Goal: Check status: Check status

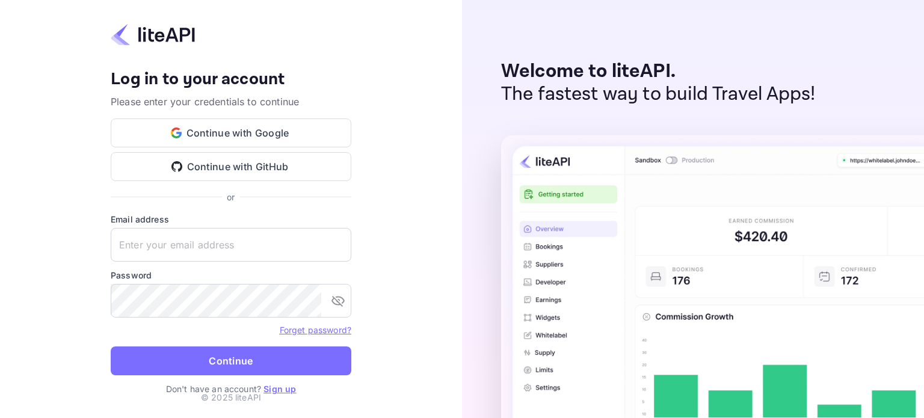
type input "s.chemsy+agent@nuitee.com"
click at [363, 285] on div "Your account has been created successfully, a confirmation link has been sent t…" at bounding box center [231, 209] width 462 height 418
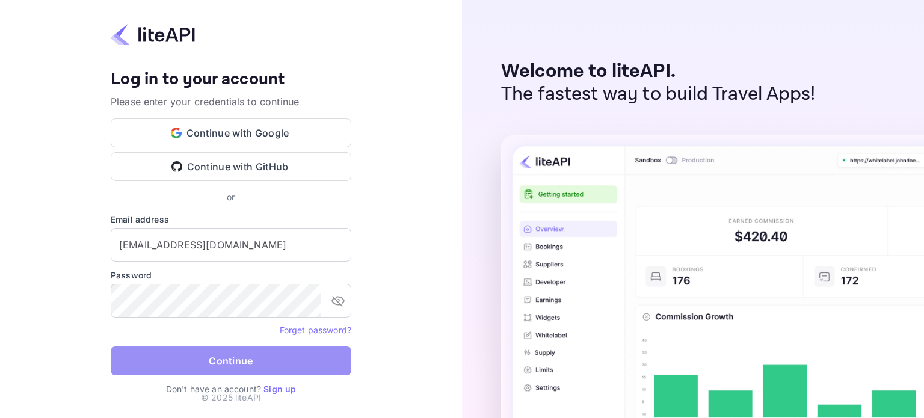
click at [203, 363] on button "Continue" at bounding box center [231, 360] width 240 height 29
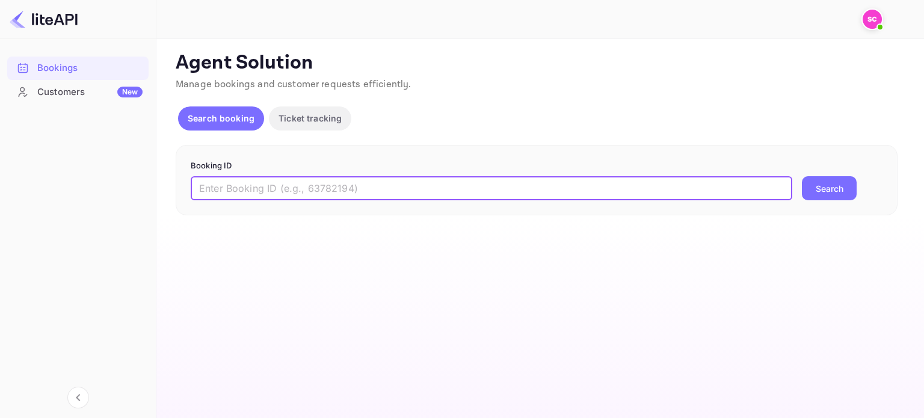
paste input "8462331"
click at [251, 187] on input "text" at bounding box center [491, 188] width 601 height 24
click at [801, 176] on button "Search" at bounding box center [828, 188] width 55 height 24
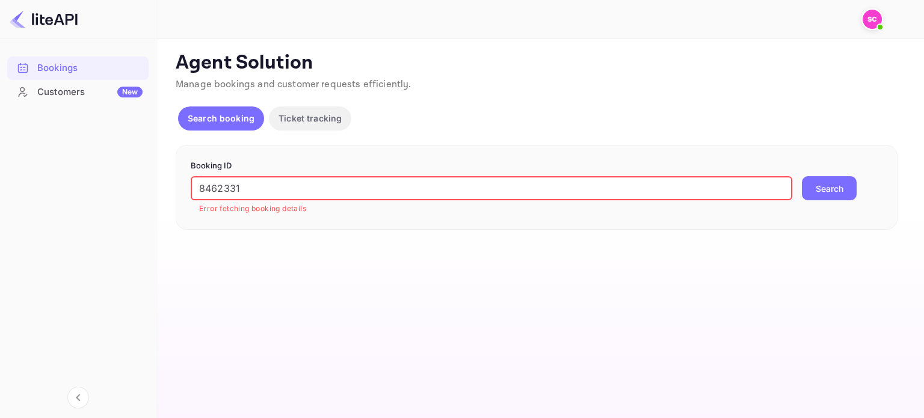
click at [233, 185] on input "8462331" at bounding box center [491, 188] width 601 height 24
paste input "kbRvByO65"
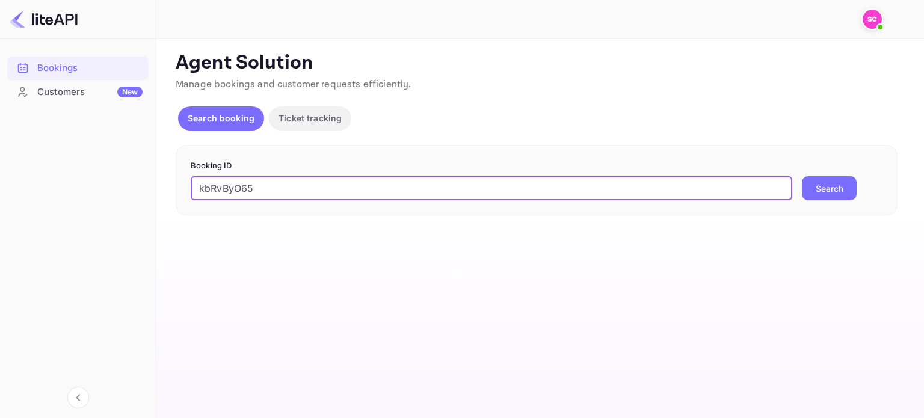
type input "kbRvByO65"
click at [801, 176] on button "Search" at bounding box center [828, 188] width 55 height 24
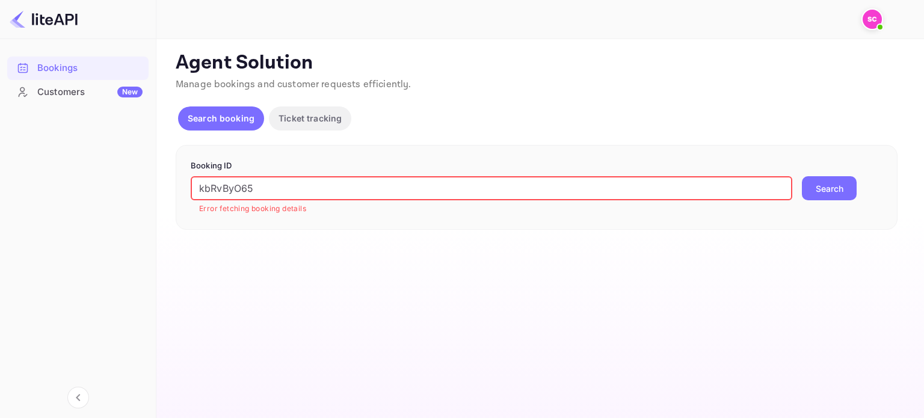
click at [231, 183] on input "kbRvByO65" at bounding box center [491, 188] width 601 height 24
click at [801, 176] on button "Search" at bounding box center [828, 188] width 55 height 24
